Goal: Find specific page/section: Find specific page/section

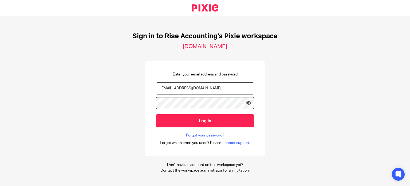
type input "[EMAIL_ADDRESS][DOMAIN_NAME]"
click at [156, 114] on input "Log in" at bounding box center [205, 120] width 98 height 13
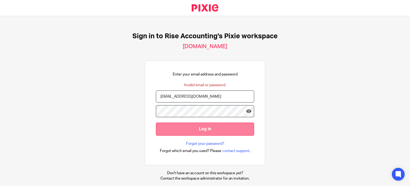
click at [190, 126] on input "Log in" at bounding box center [205, 128] width 98 height 13
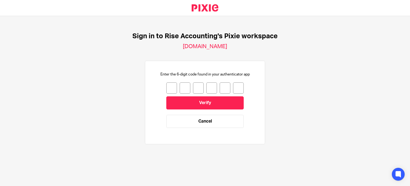
click at [166, 87] on input "number" at bounding box center [171, 87] width 11 height 11
type input "8"
type input "5"
type input "2"
type input "6"
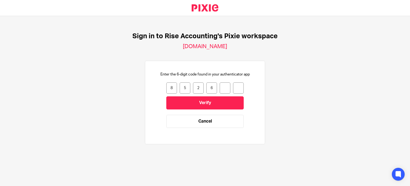
type input "3"
type input "2"
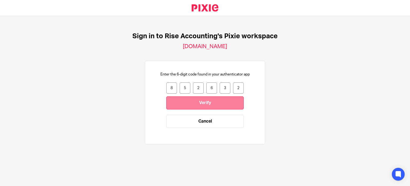
click at [185, 104] on input "Verify" at bounding box center [204, 102] width 77 height 13
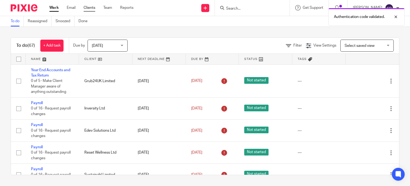
click at [90, 7] on link "Clients" at bounding box center [90, 7] width 12 height 5
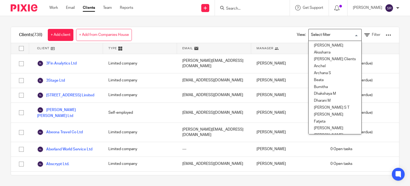
click at [315, 31] on input "Search for option" at bounding box center [333, 34] width 49 height 9
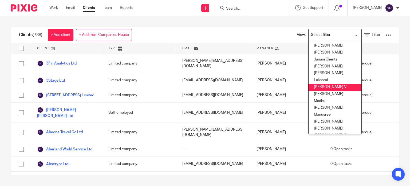
click at [239, 22] on div "Clients (738) + Add client + Add from Companies House View: Loading... Aishwary…" at bounding box center [205, 101] width 410 height 170
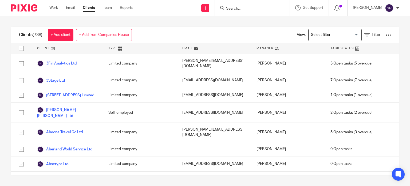
click at [226, 8] on form at bounding box center [254, 8] width 57 height 7
click at [226, 8] on input "Search" at bounding box center [250, 8] width 48 height 5
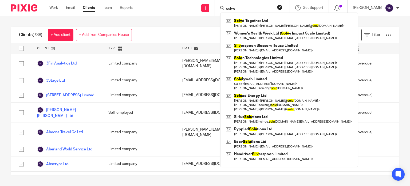
type input "solve"
click button "submit" at bounding box center [0, 0] width 0 height 0
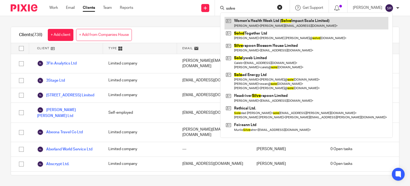
click at [258, 19] on link at bounding box center [307, 23] width 164 height 12
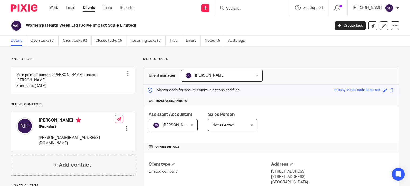
drag, startPoint x: 81, startPoint y: 25, endPoint x: 135, endPoint y: 27, distance: 54.8
click at [135, 27] on h2 "Women's Health Week Ltd (Solve Impact Scale Limited)" at bounding box center [146, 26] width 241 height 6
copy h2 "Solve Impact Scale Limited"
click at [226, 7] on input "Search" at bounding box center [250, 8] width 48 height 5
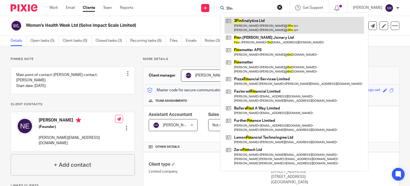
type input "3fin"
click at [249, 23] on link at bounding box center [295, 25] width 140 height 17
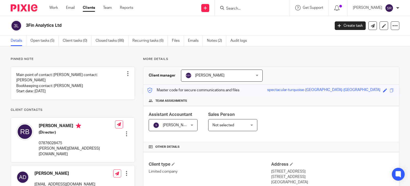
drag, startPoint x: 26, startPoint y: 24, endPoint x: 71, endPoint y: 24, distance: 44.3
click at [71, 24] on h2 "3Fin Analytics Ltd" at bounding box center [146, 26] width 241 height 6
copy h2 "3Fin Analytics Ltd"
click at [226, 9] on input "Search" at bounding box center [250, 8] width 48 height 5
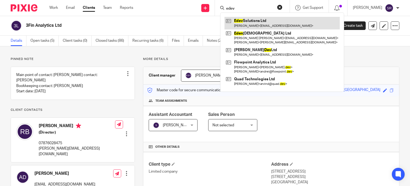
type input "edev"
click at [244, 21] on link at bounding box center [282, 23] width 115 height 12
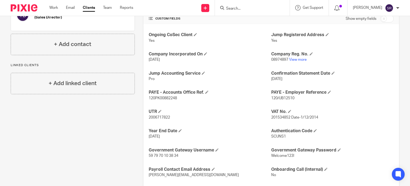
scroll to position [181, 0]
click at [299, 57] on link "View more" at bounding box center [298, 59] width 18 height 4
